Goal: Navigation & Orientation: Find specific page/section

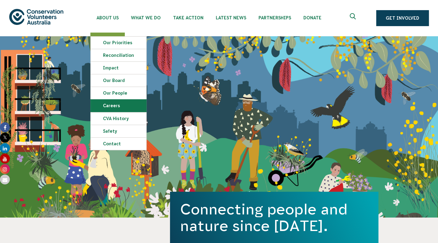
click at [121, 101] on link "Careers" at bounding box center [119, 106] width 56 height 12
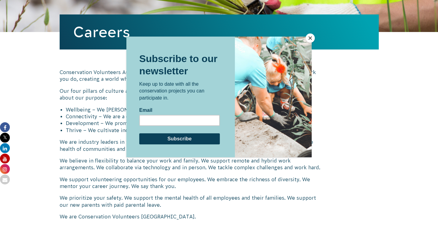
scroll to position [93, 0]
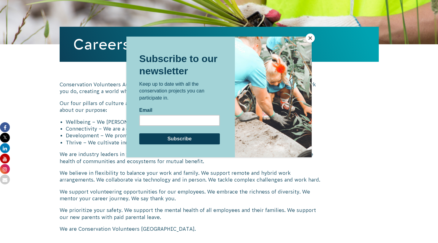
click at [311, 38] on button "Close" at bounding box center [310, 38] width 9 height 9
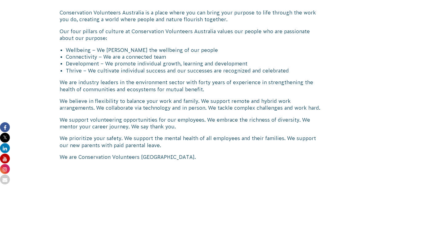
scroll to position [0, 0]
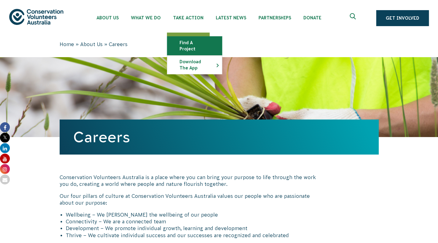
click at [210, 41] on link "Find a project" at bounding box center [194, 46] width 55 height 18
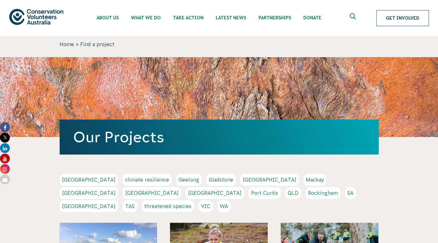
click at [408, 26] on link "Get Involved" at bounding box center [402, 18] width 53 height 16
